Goal: Task Accomplishment & Management: Manage account settings

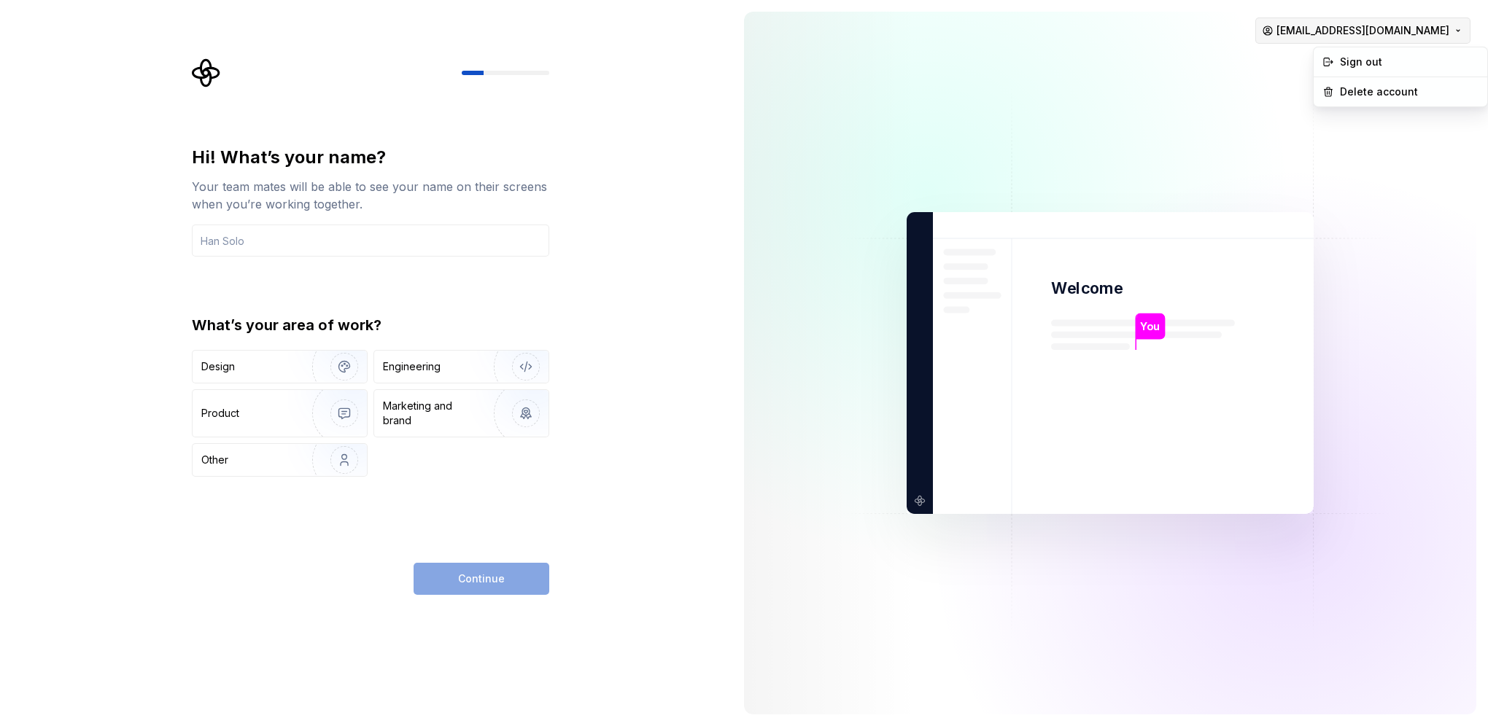
click at [1456, 33] on html "Hi! What’s your name? Your team mates will be able to see your name on their sc…" at bounding box center [744, 363] width 1488 height 726
click at [1371, 95] on div "Delete account" at bounding box center [1409, 92] width 139 height 15
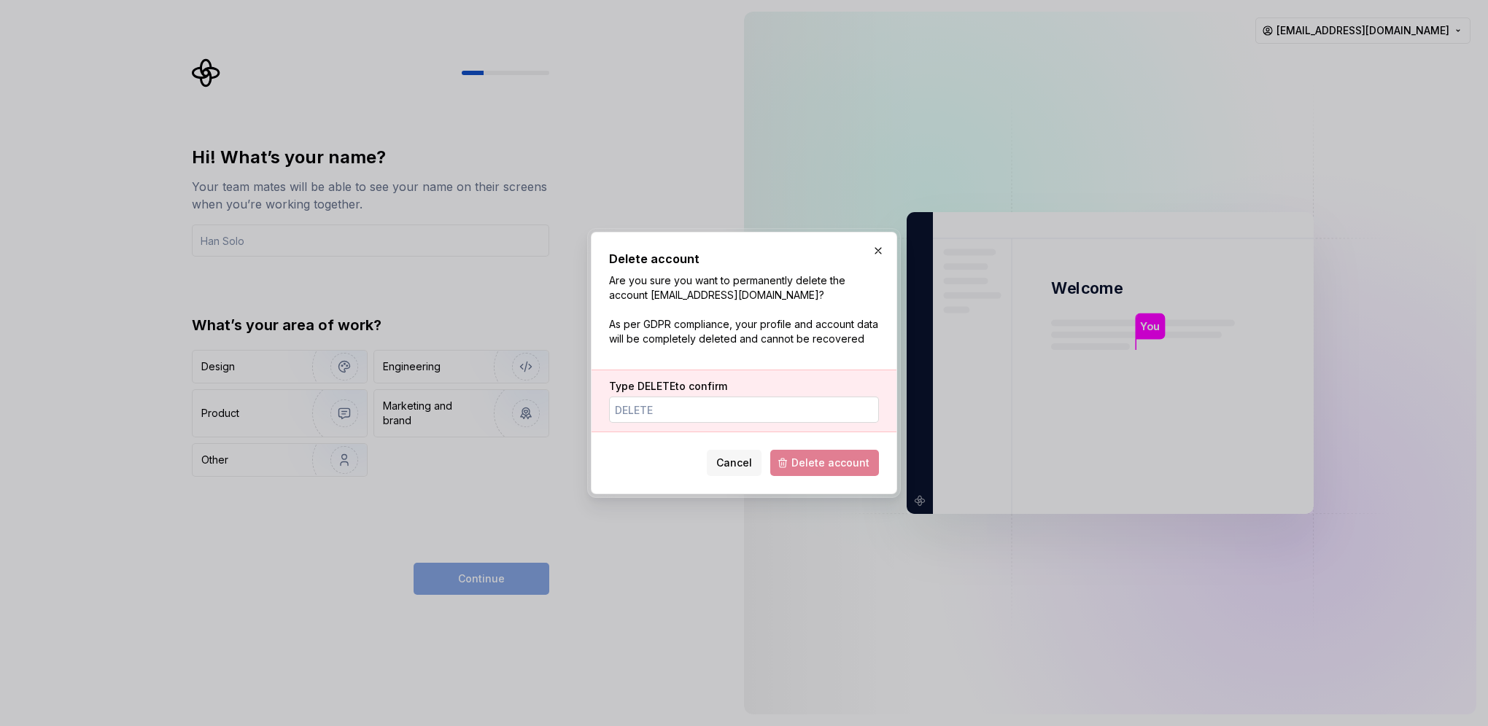
click at [669, 407] on input "Type DELETE to confirm" at bounding box center [744, 410] width 270 height 26
type input "DELETE"
click at [840, 461] on span "Delete account" at bounding box center [830, 463] width 78 height 15
